Goal: Task Accomplishment & Management: Manage account settings

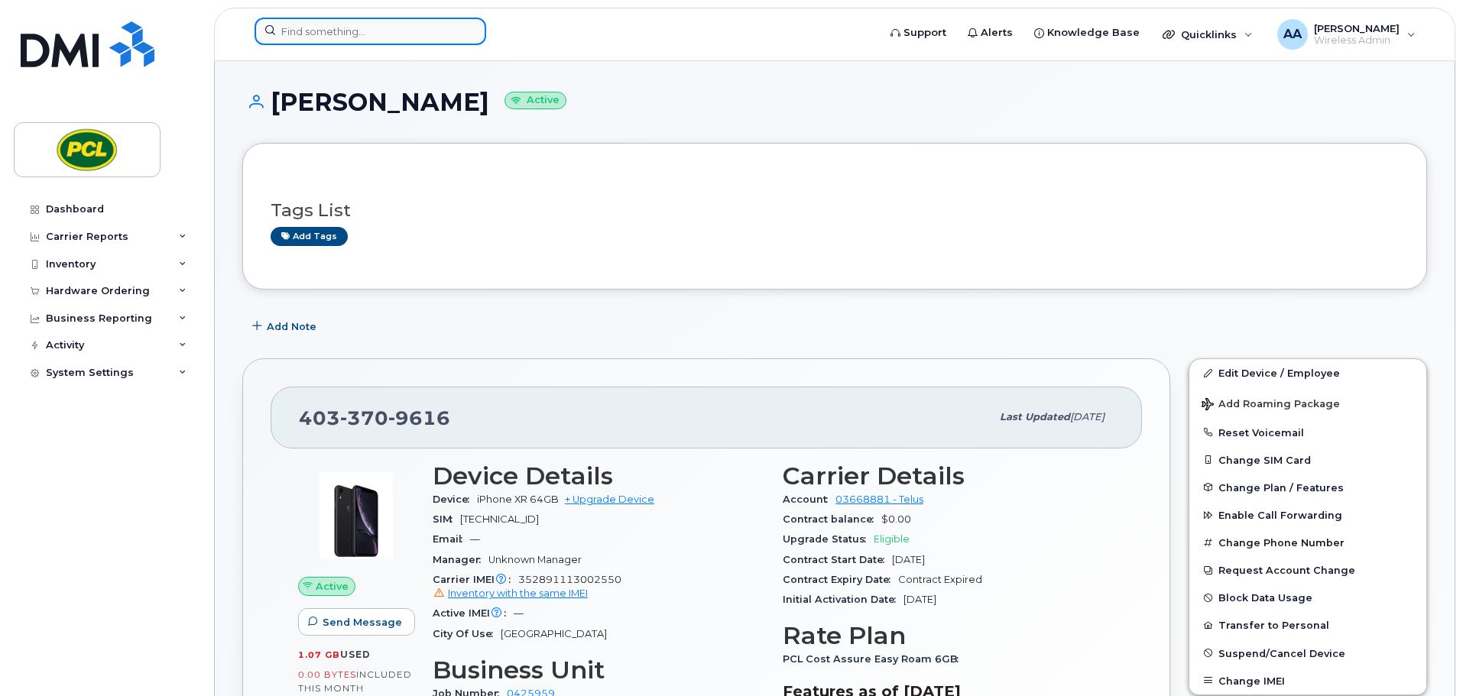
click at [345, 41] on input at bounding box center [371, 32] width 232 height 28
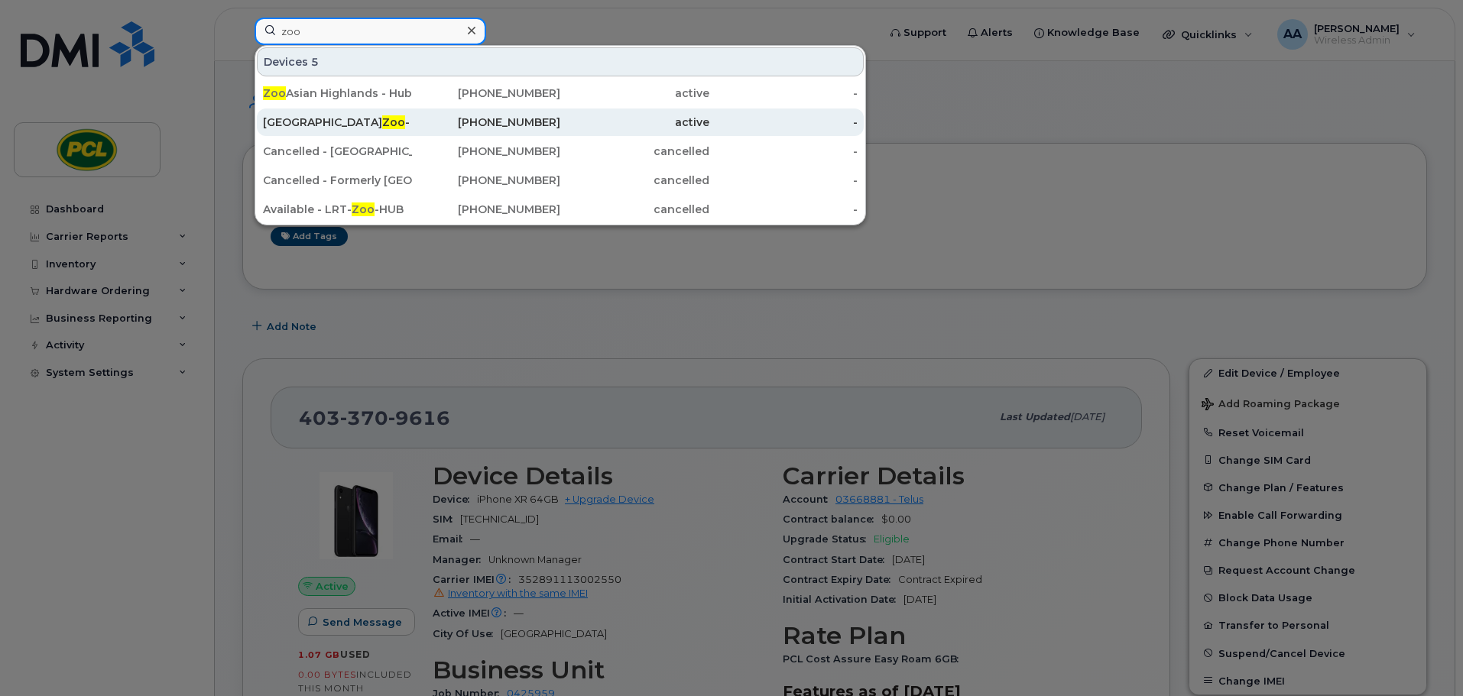
type input "zoo"
click at [339, 116] on div "Calgary Zoo - HUB" at bounding box center [337, 122] width 149 height 15
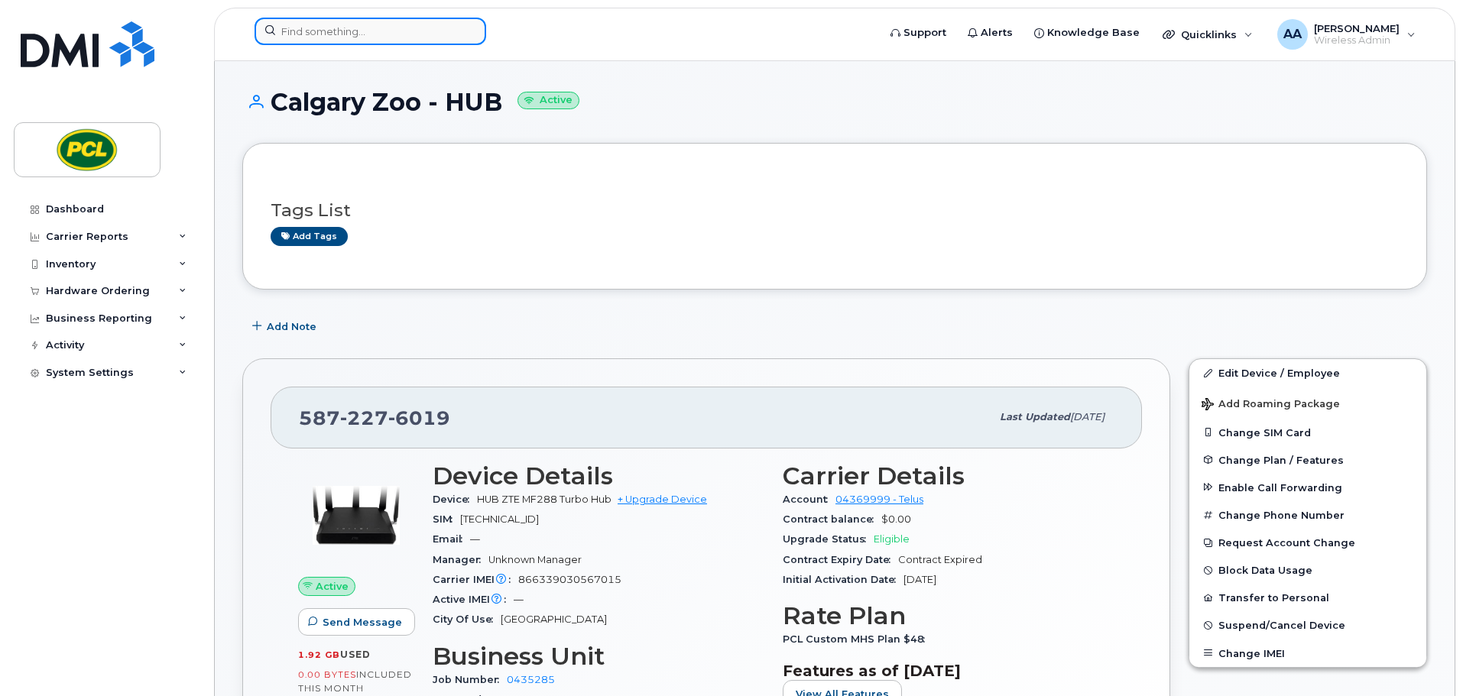
click at [337, 31] on input at bounding box center [371, 32] width 232 height 28
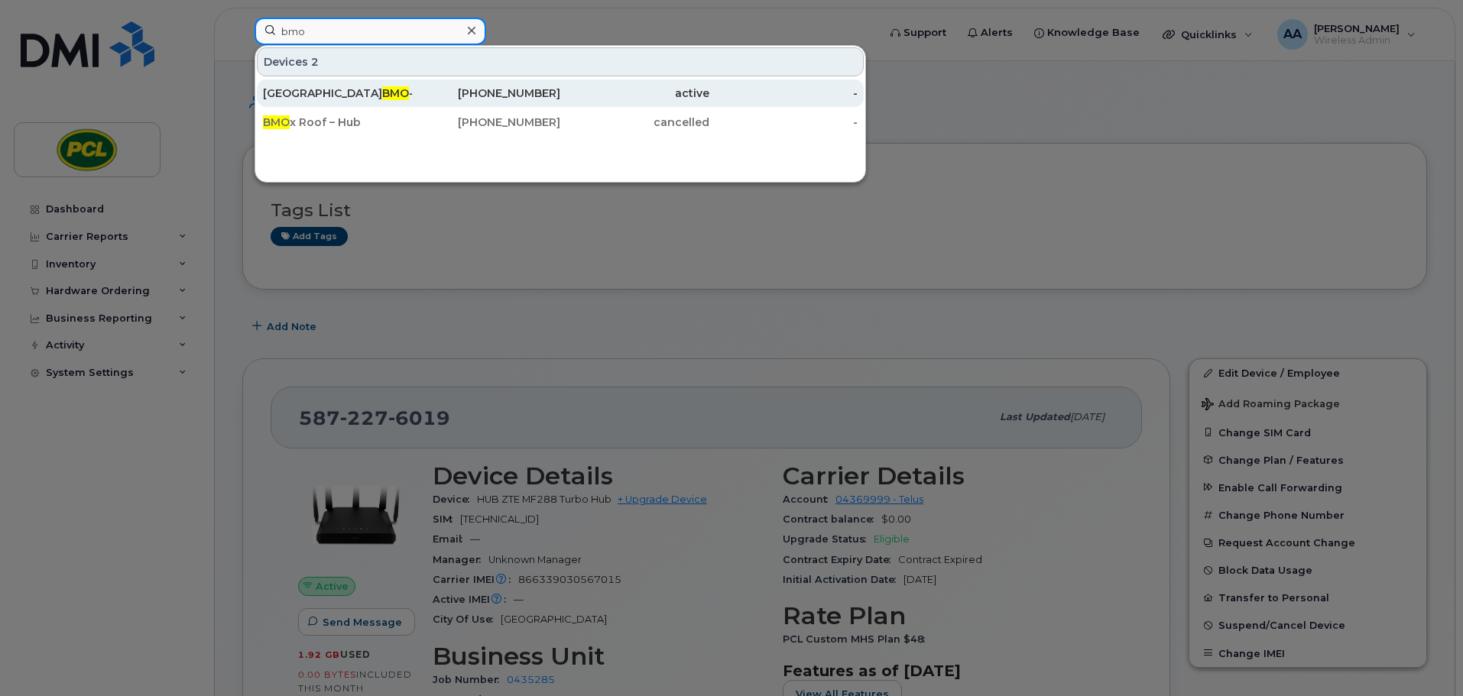
type input "bmo"
click at [382, 99] on span "BMO" at bounding box center [395, 93] width 27 height 14
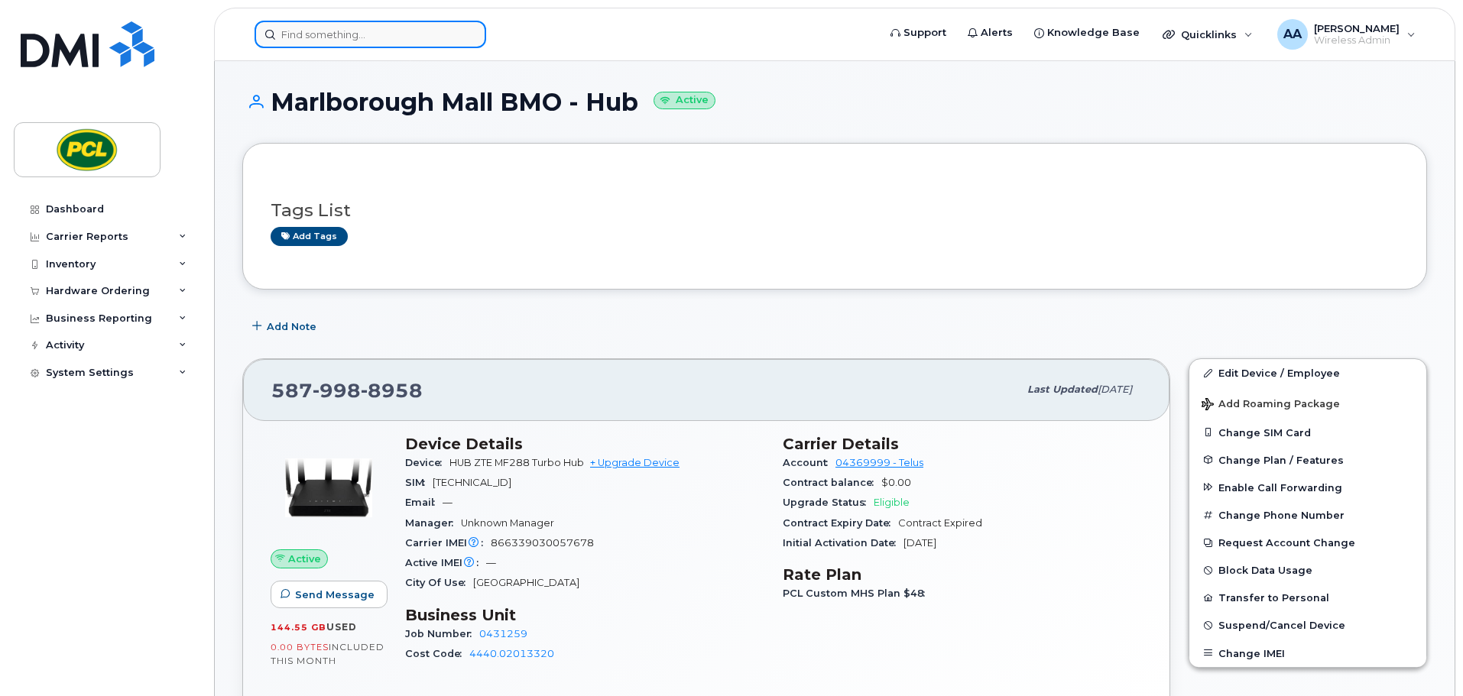
click at [364, 28] on input at bounding box center [371, 35] width 232 height 28
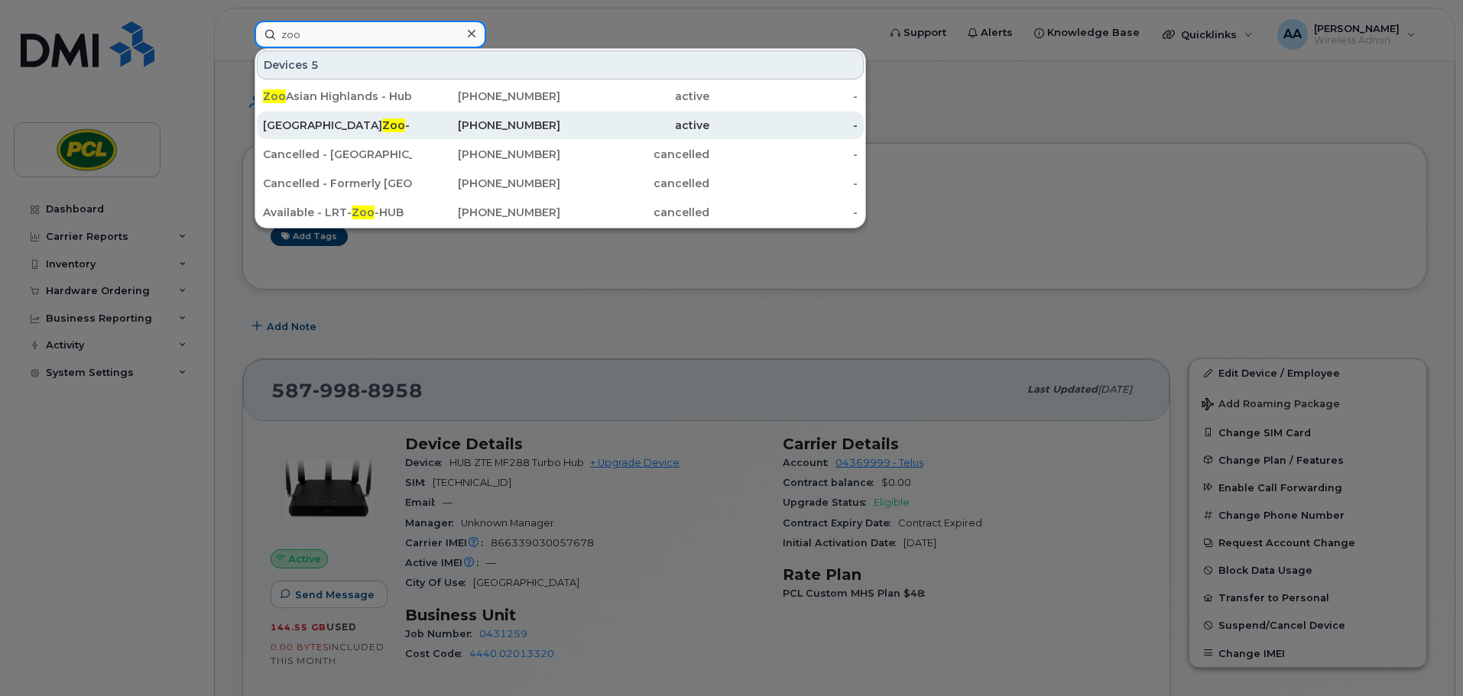
type input "zoo"
click at [388, 130] on div "Calgary Zoo - HUB" at bounding box center [337, 125] width 149 height 15
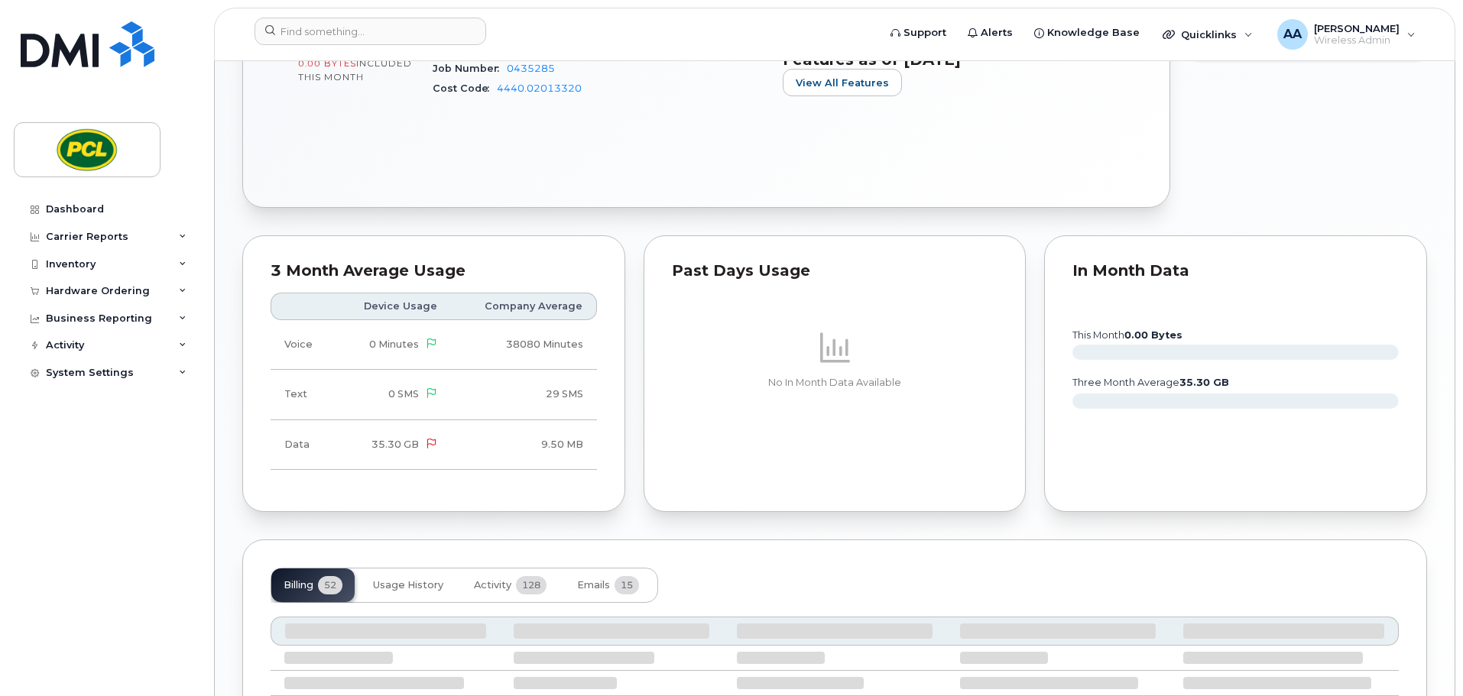
scroll to position [841, 0]
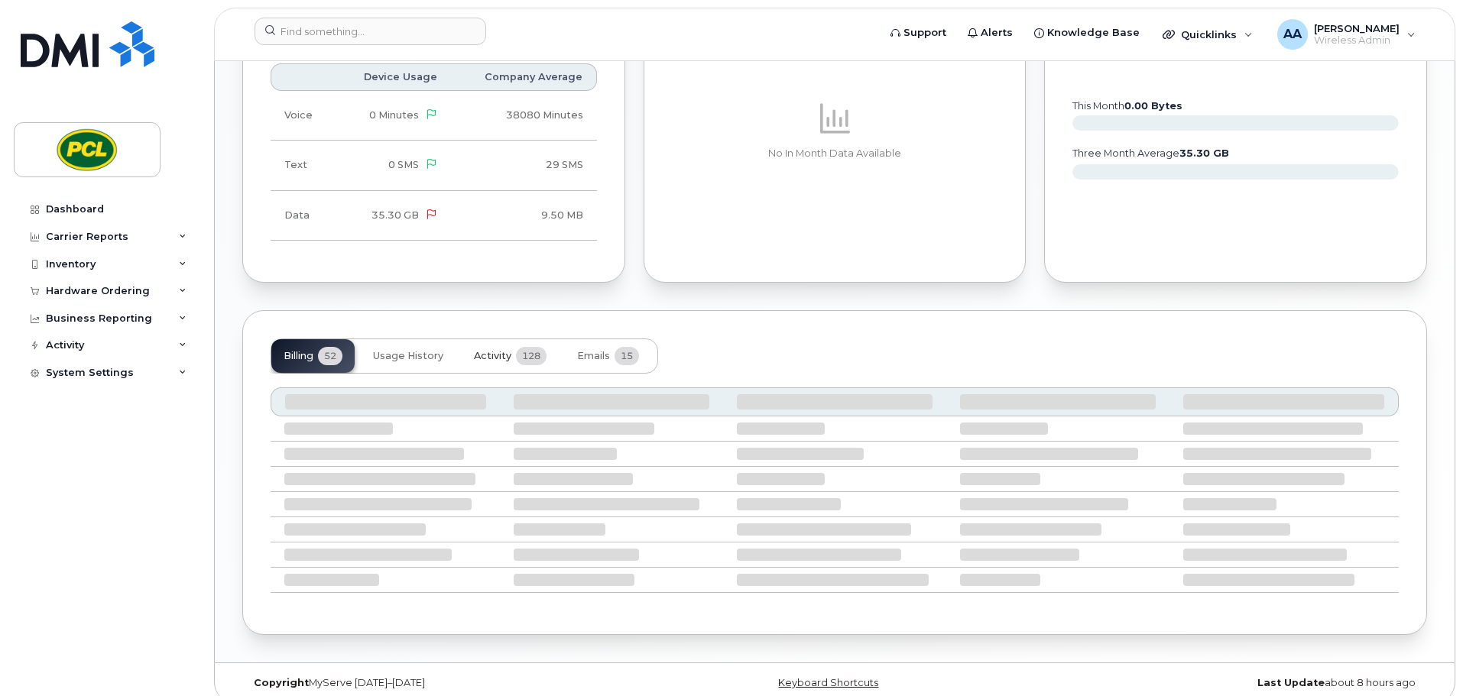
click at [497, 354] on span "Activity" at bounding box center [492, 356] width 37 height 12
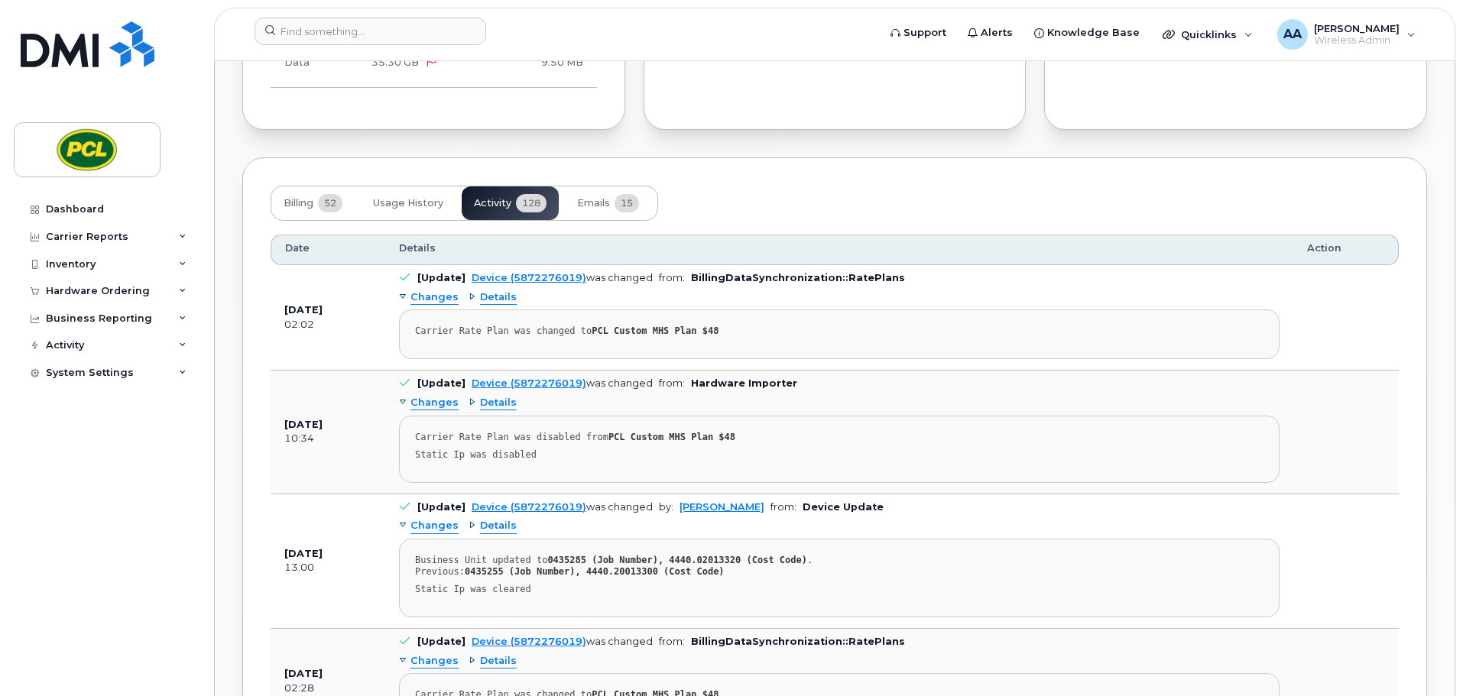
scroll to position [1070, 0]
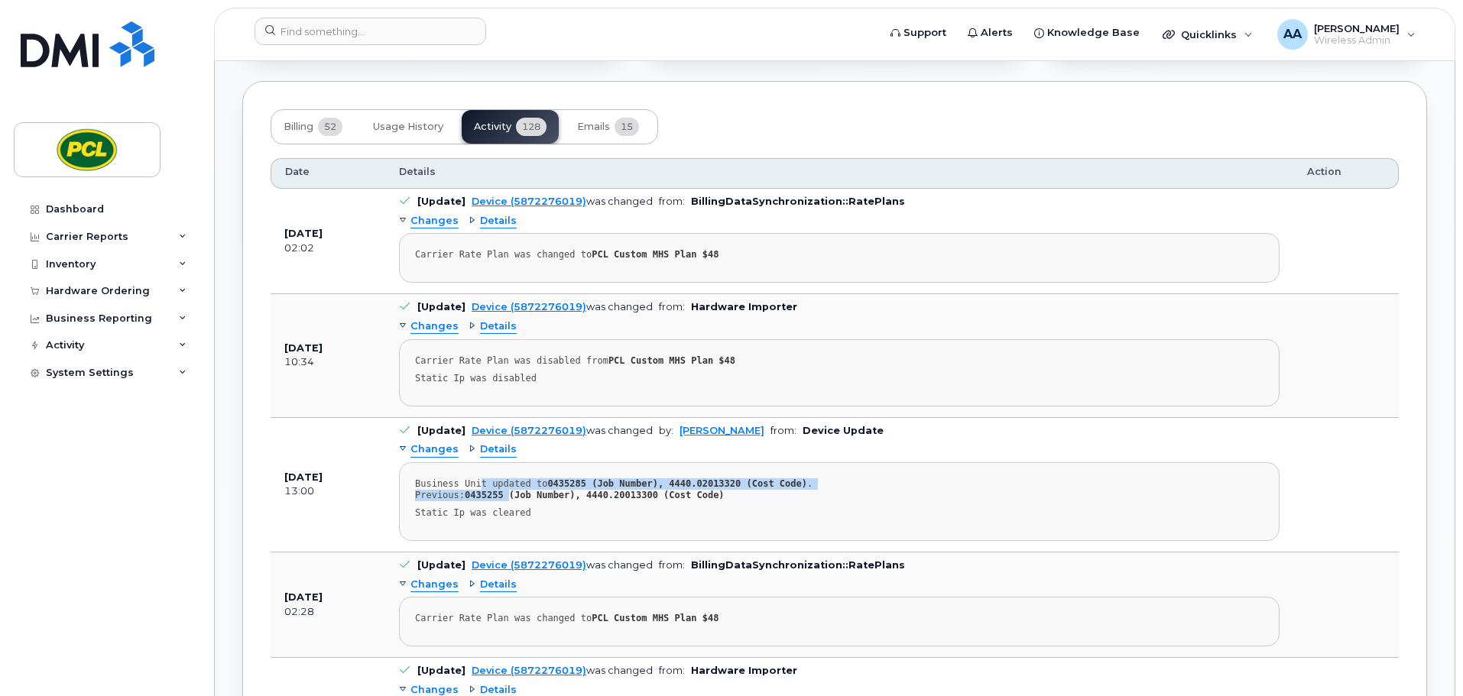
drag, startPoint x: 516, startPoint y: 498, endPoint x: 477, endPoint y: 489, distance: 40.0
click at [477, 490] on strong "0435255 (Job Number), 4440.20013300 (Cost Code)" at bounding box center [595, 495] width 260 height 11
click at [580, 504] on pre "Business Unit updated to 0435285 (Job Number), 4440.02013320 (Cost Code) . Prev…" at bounding box center [839, 501] width 880 height 79
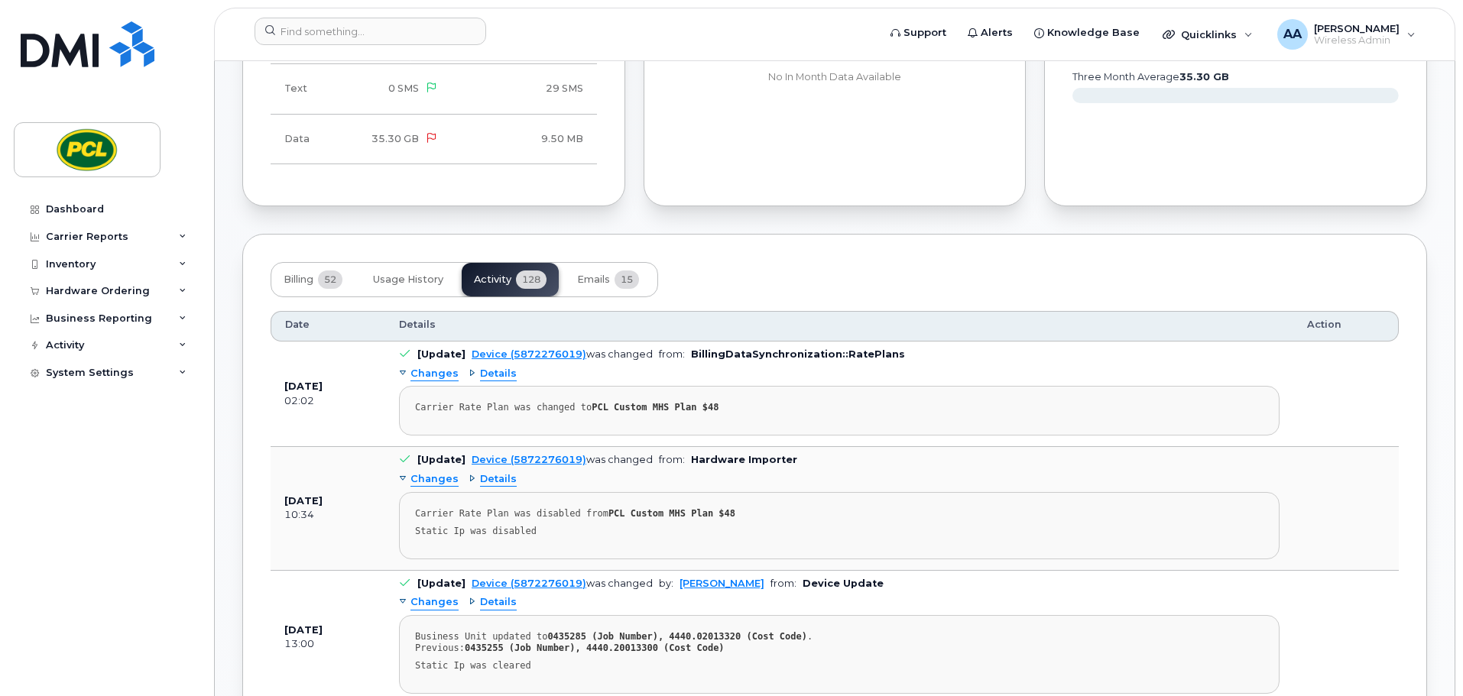
scroll to position [1146, 0]
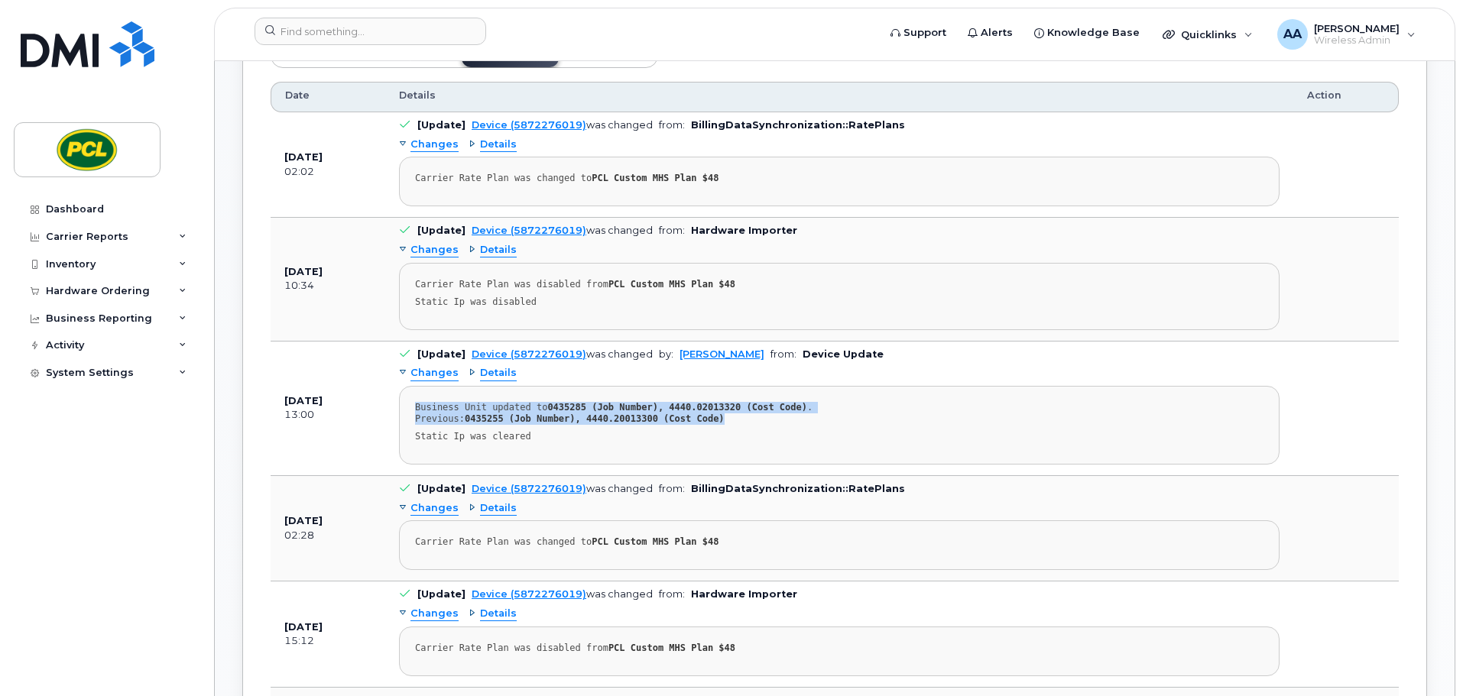
drag, startPoint x: 727, startPoint y: 414, endPoint x: 396, endPoint y: 408, distance: 331.0
click at [396, 408] on td "[Update] Device (5872276019) was changed by: Amanda Lucier from: Device Update …" at bounding box center [839, 409] width 908 height 135
copy div "Business Unit updated to 0435285 (Job Number), 4440.02013320 (Cost Code) . Prev…"
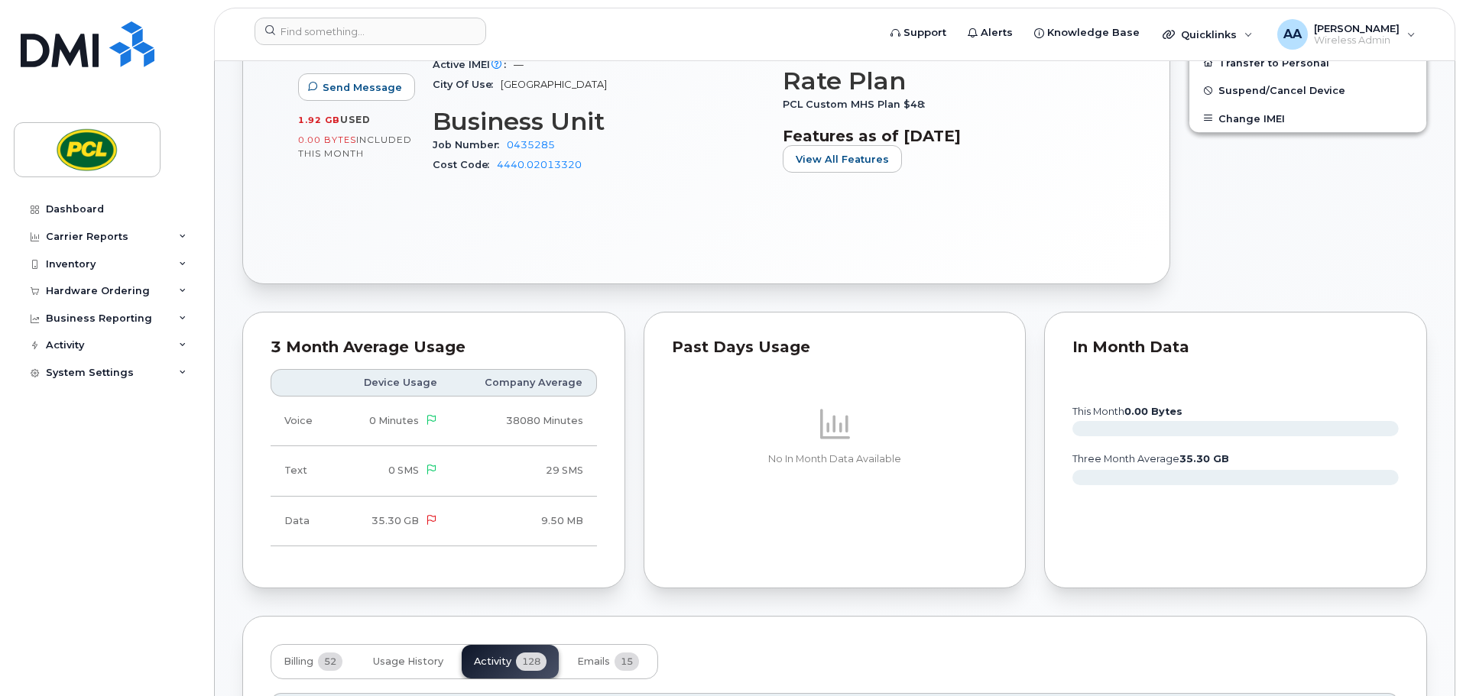
scroll to position [841, 0]
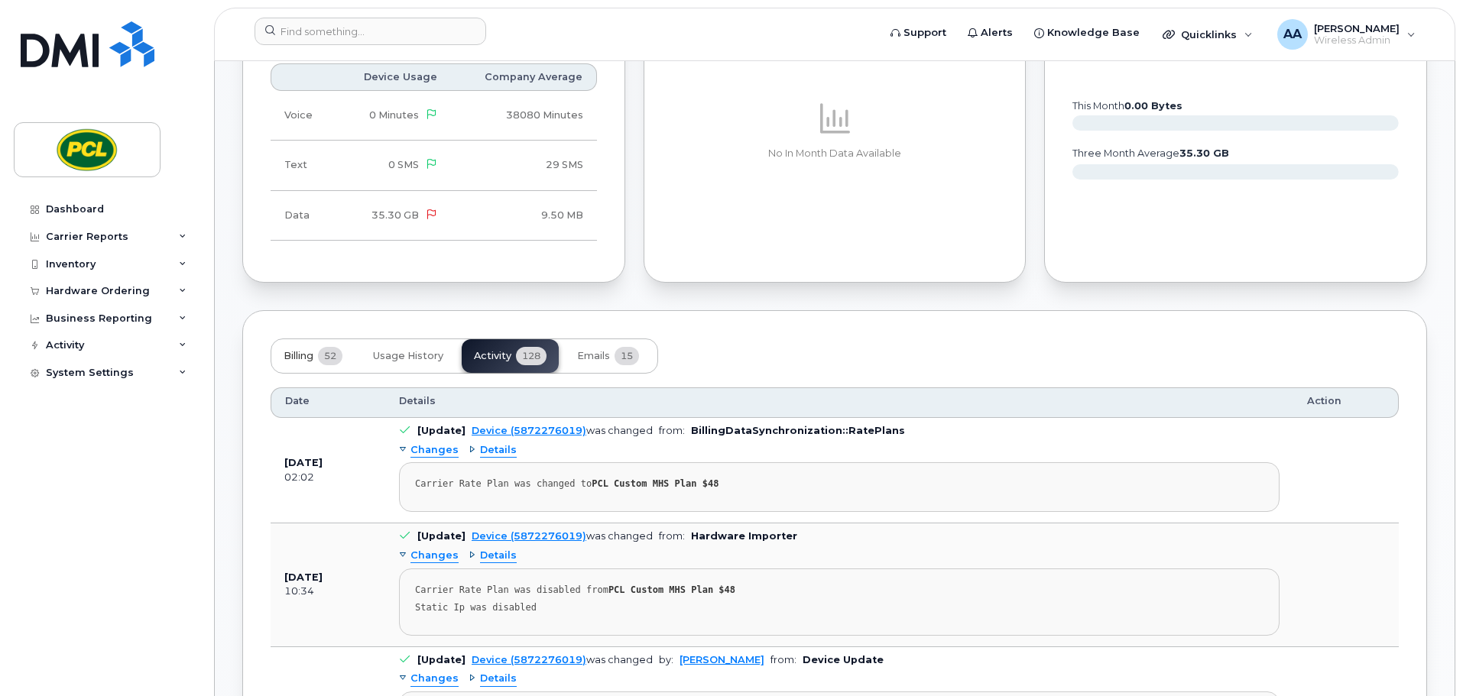
click at [296, 353] on span "Billing" at bounding box center [299, 356] width 30 height 12
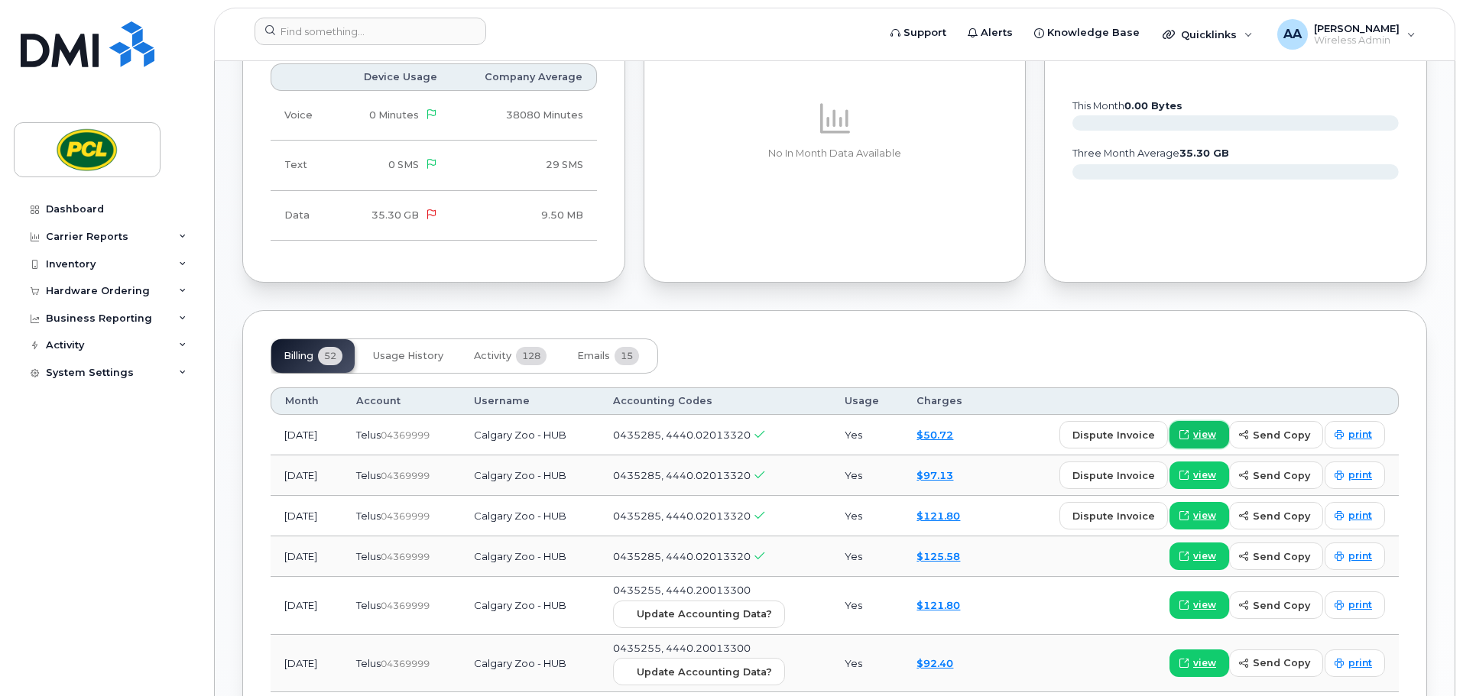
click at [1205, 439] on span "view" at bounding box center [1204, 435] width 23 height 14
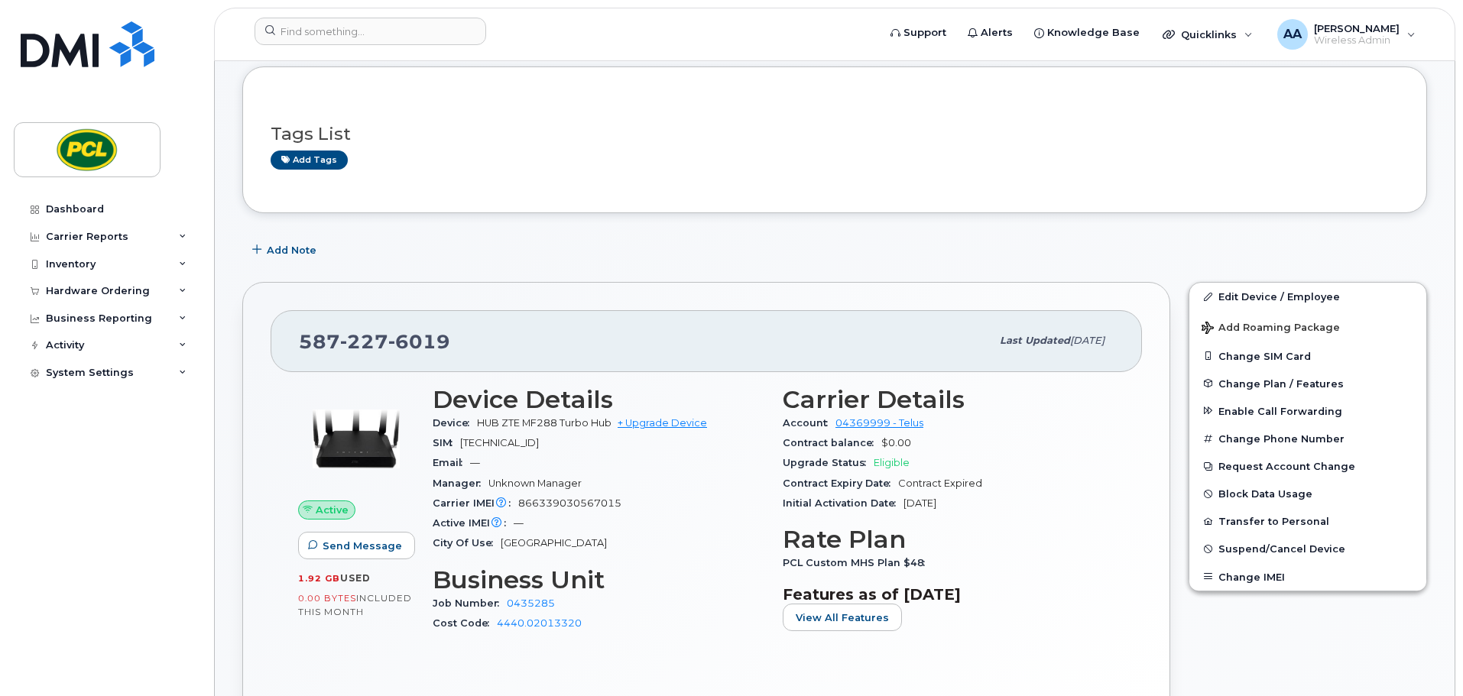
scroll to position [0, 0]
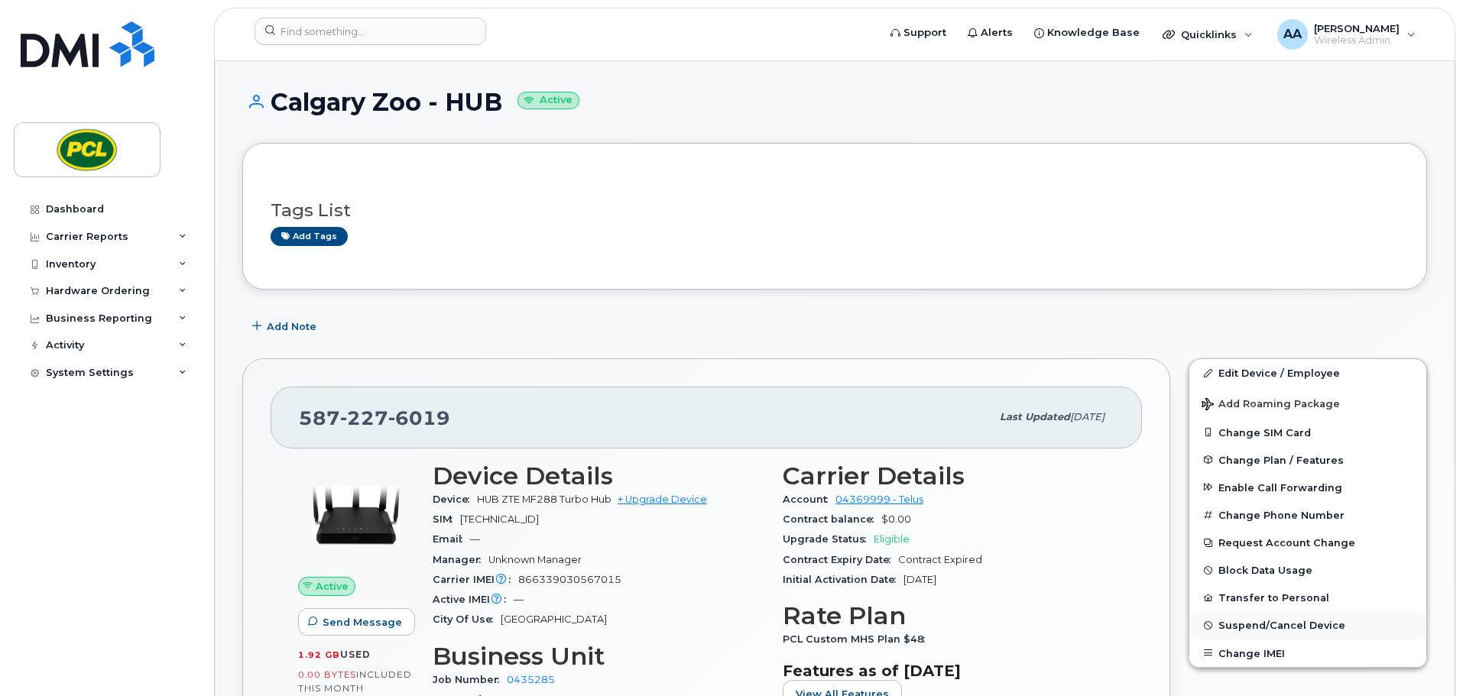
click at [1266, 622] on span "Suspend/Cancel Device" at bounding box center [1281, 625] width 127 height 11
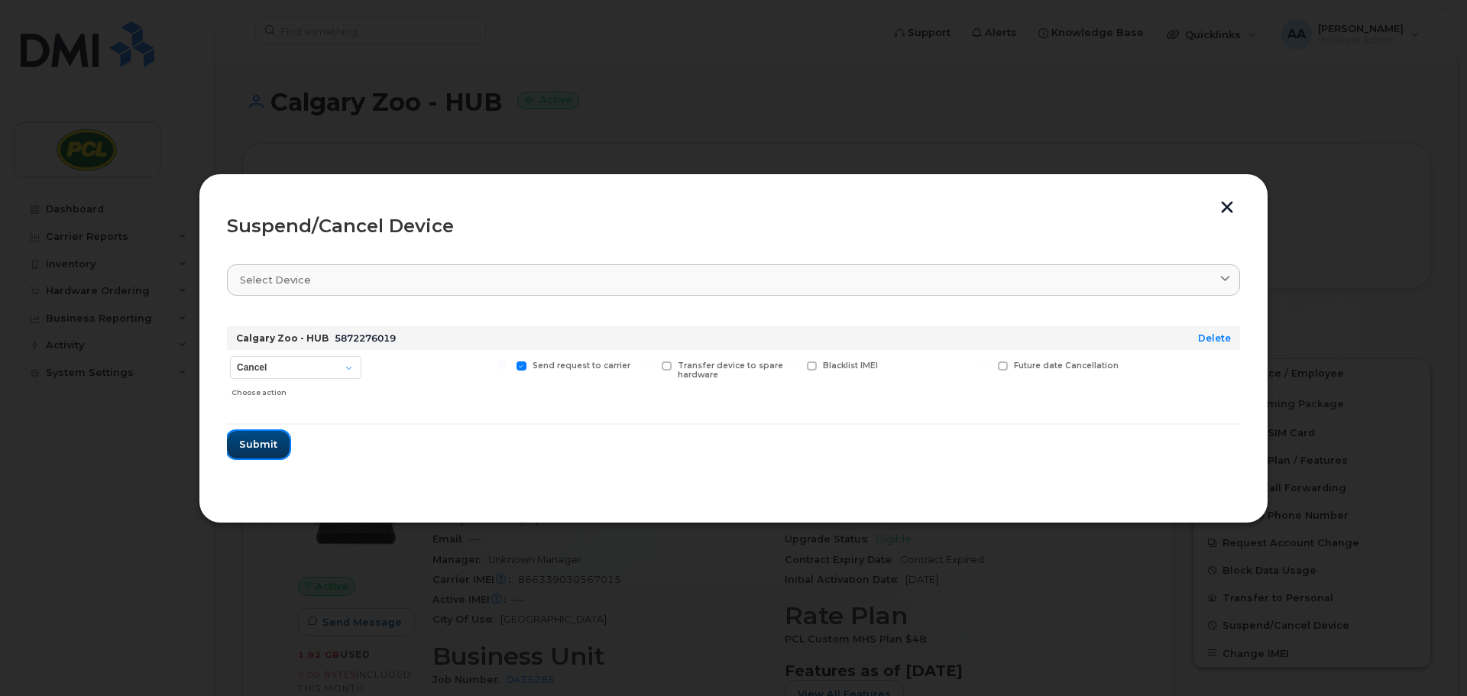
click at [261, 444] on span "Submit" at bounding box center [258, 444] width 38 height 15
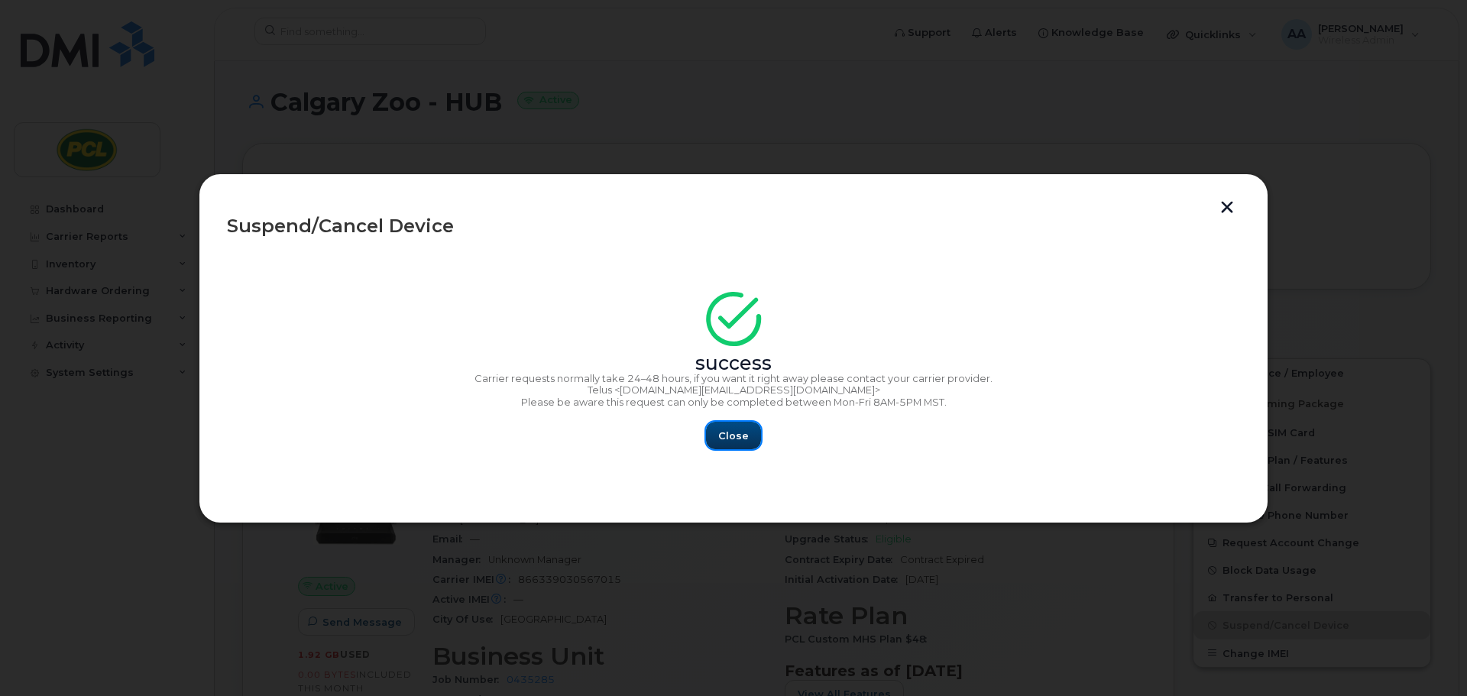
click at [725, 446] on button "Close" at bounding box center [733, 436] width 55 height 28
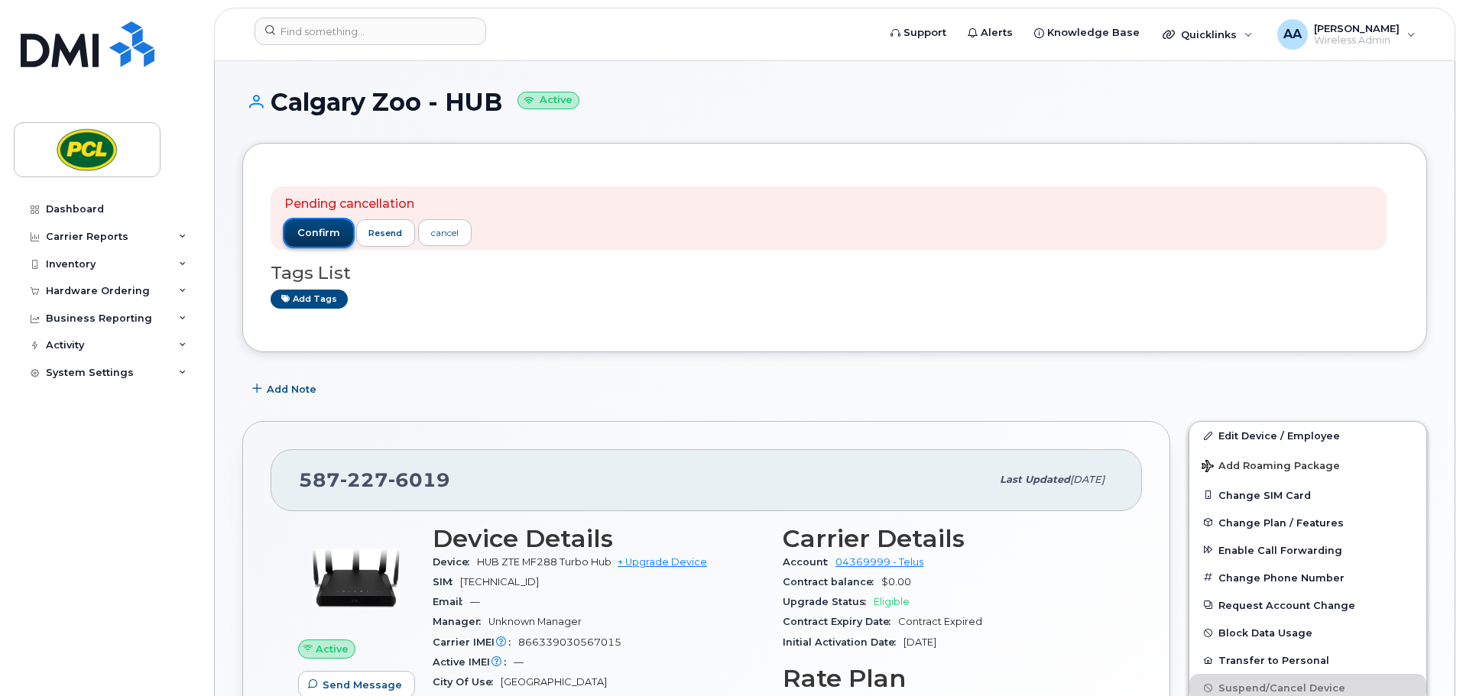
click at [317, 229] on span "confirm" at bounding box center [318, 233] width 43 height 14
